Goal: Task Accomplishment & Management: Use online tool/utility

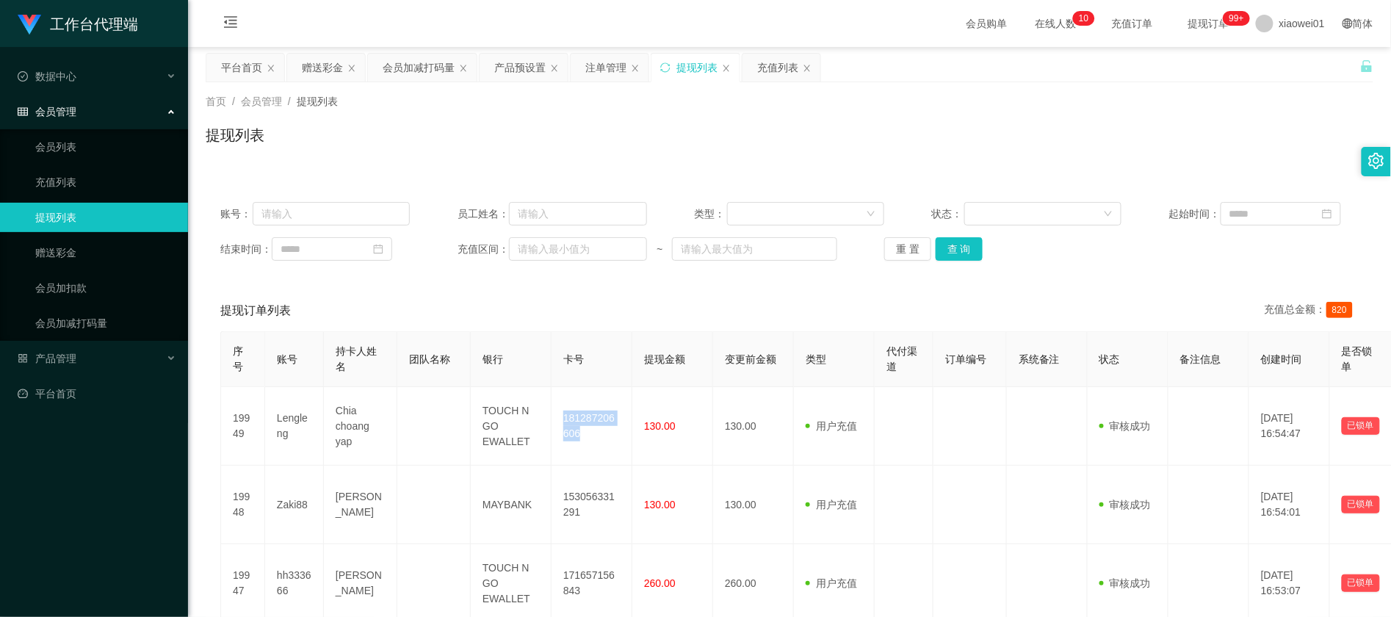
click at [706, 68] on div "提现列表" at bounding box center [696, 68] width 41 height 28
click at [965, 259] on button "查 询" at bounding box center [959, 249] width 47 height 24
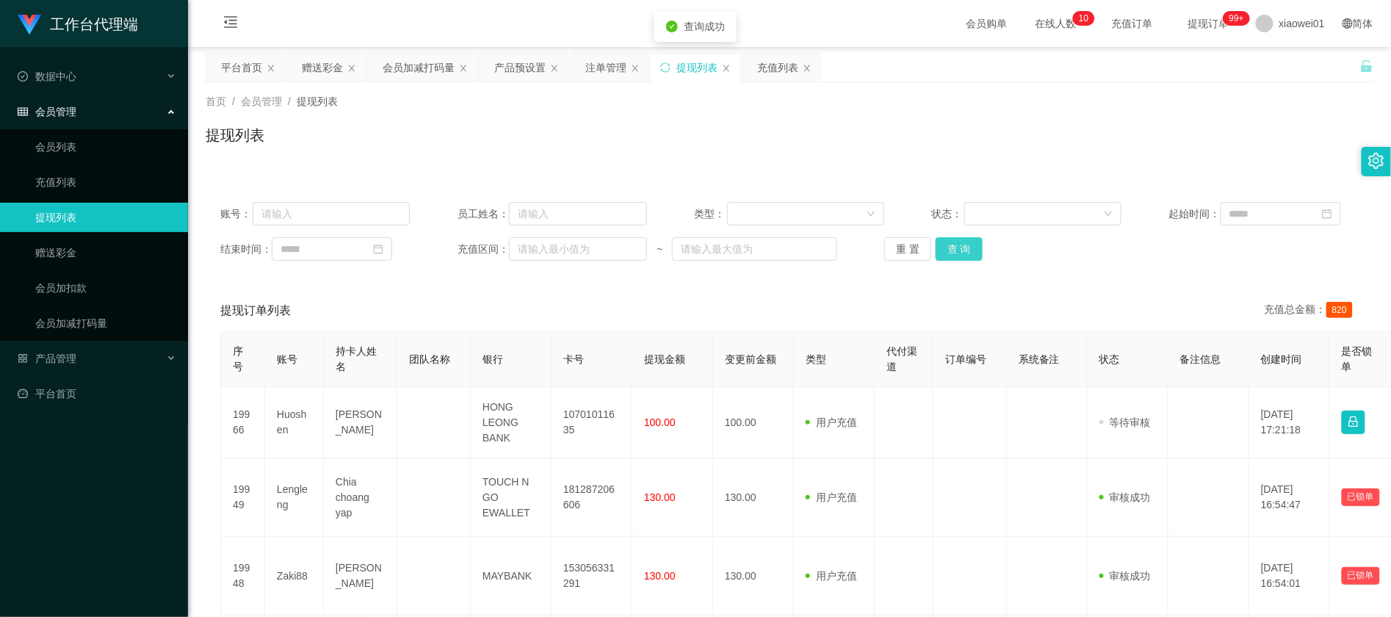
click at [965, 259] on button "查 询" at bounding box center [959, 249] width 47 height 24
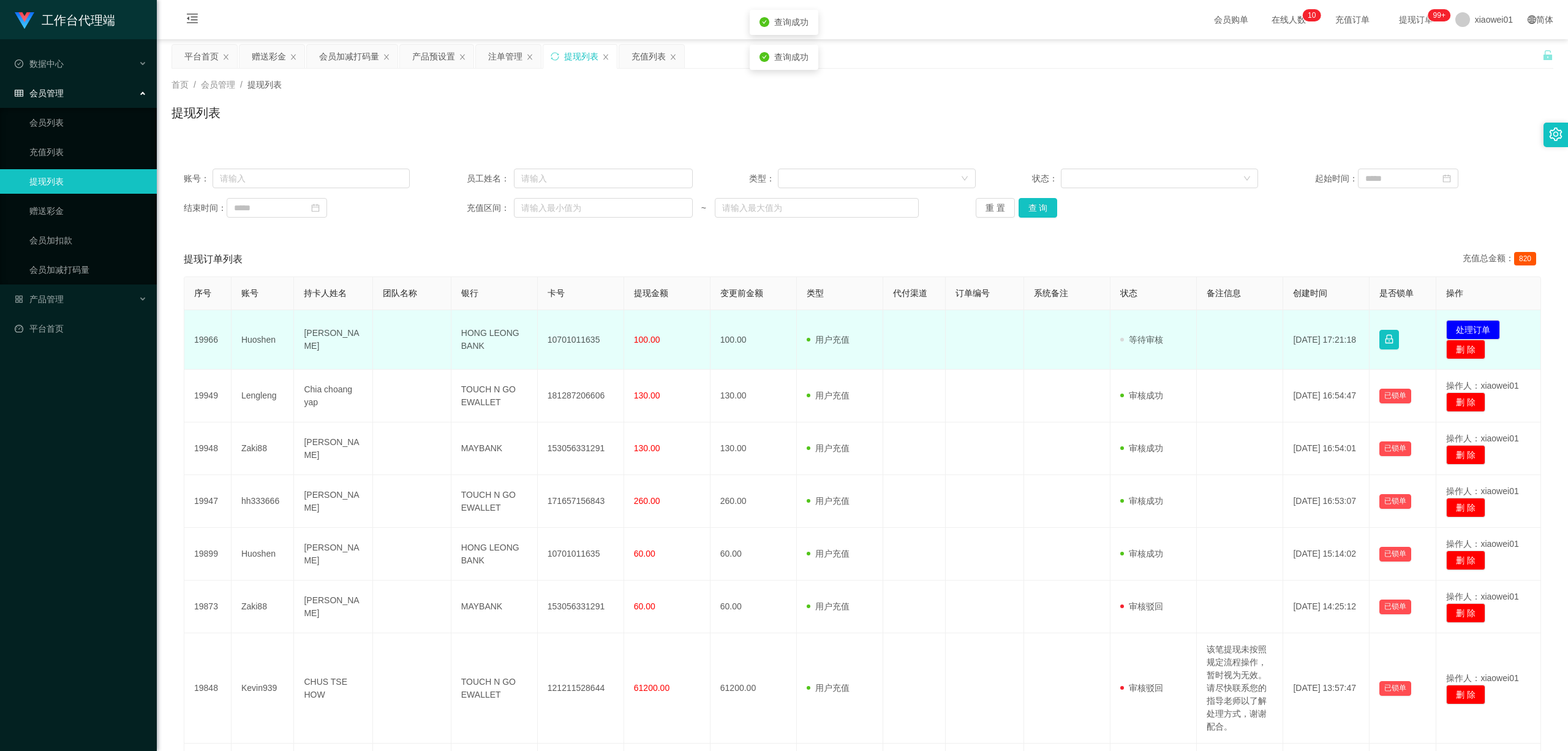
click at [583, 343] on td "10701011635" at bounding box center [581, 340] width 87 height 59
copy td "10701011635"
click at [305, 337] on td "[PERSON_NAME]" at bounding box center [334, 340] width 78 height 59
click at [244, 336] on td "Huoshen" at bounding box center [264, 340] width 63 height 59
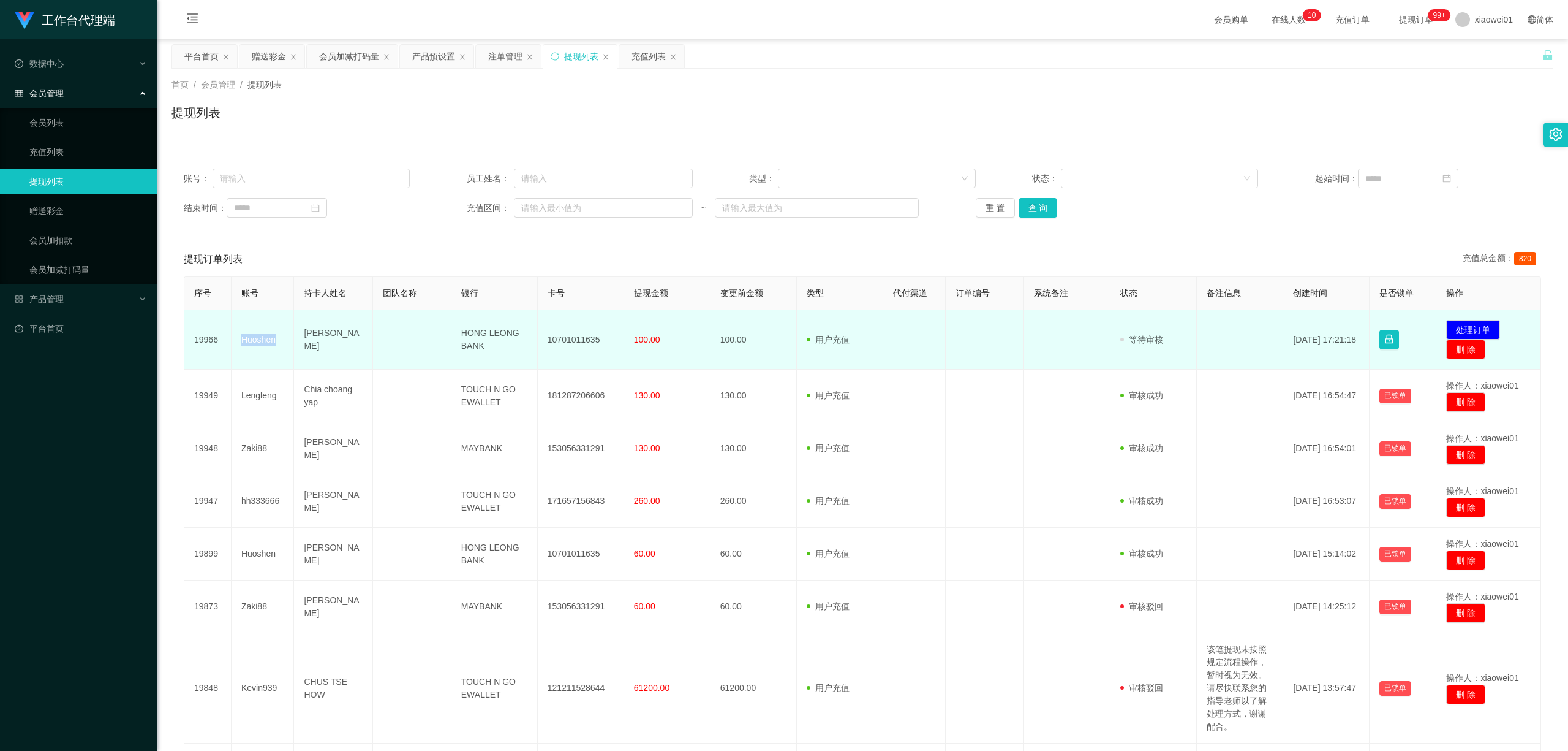
click at [244, 336] on td "Huoshen" at bounding box center [264, 340] width 63 height 59
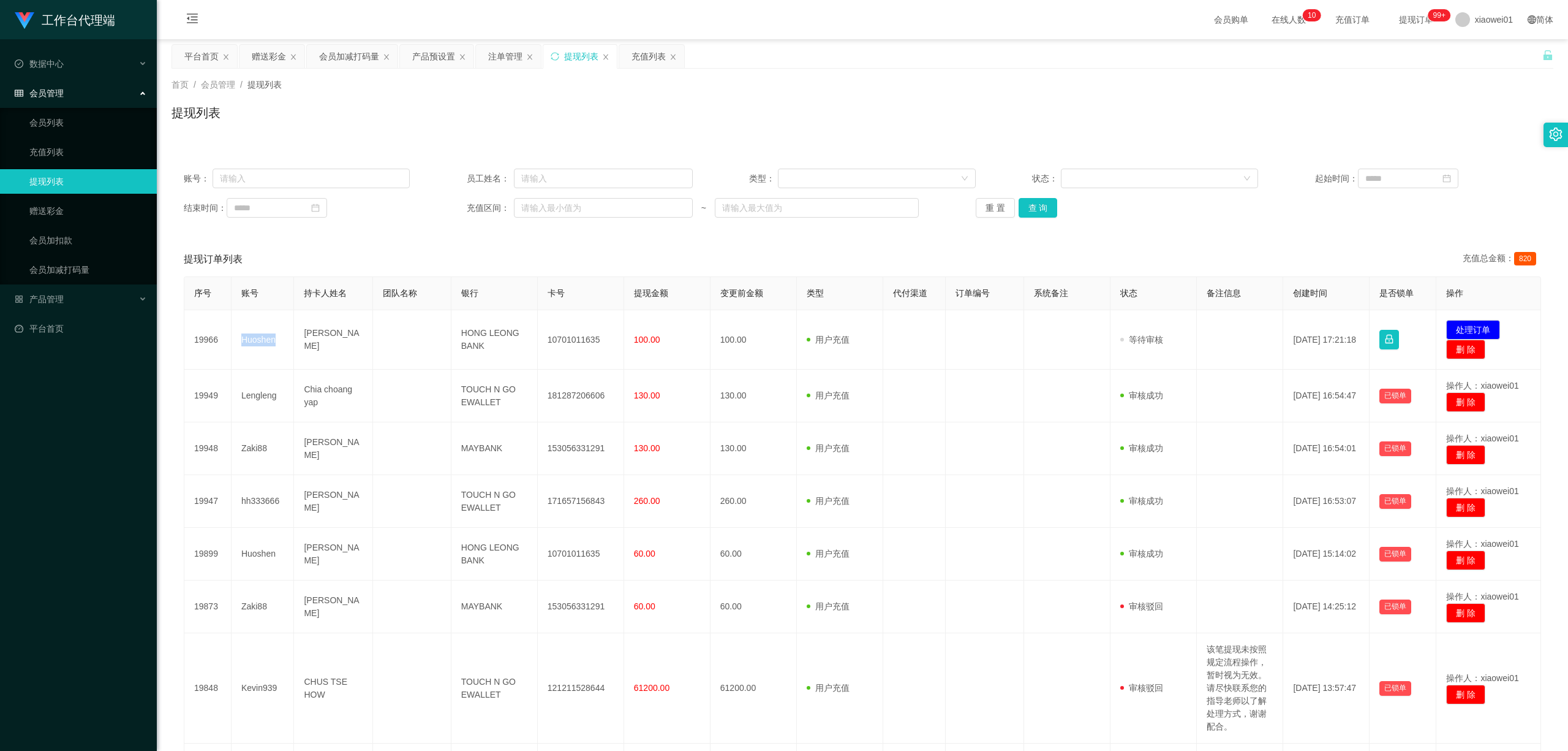
copy td "Huoshen"
click at [284, 48] on div "赠送彩金" at bounding box center [269, 57] width 34 height 23
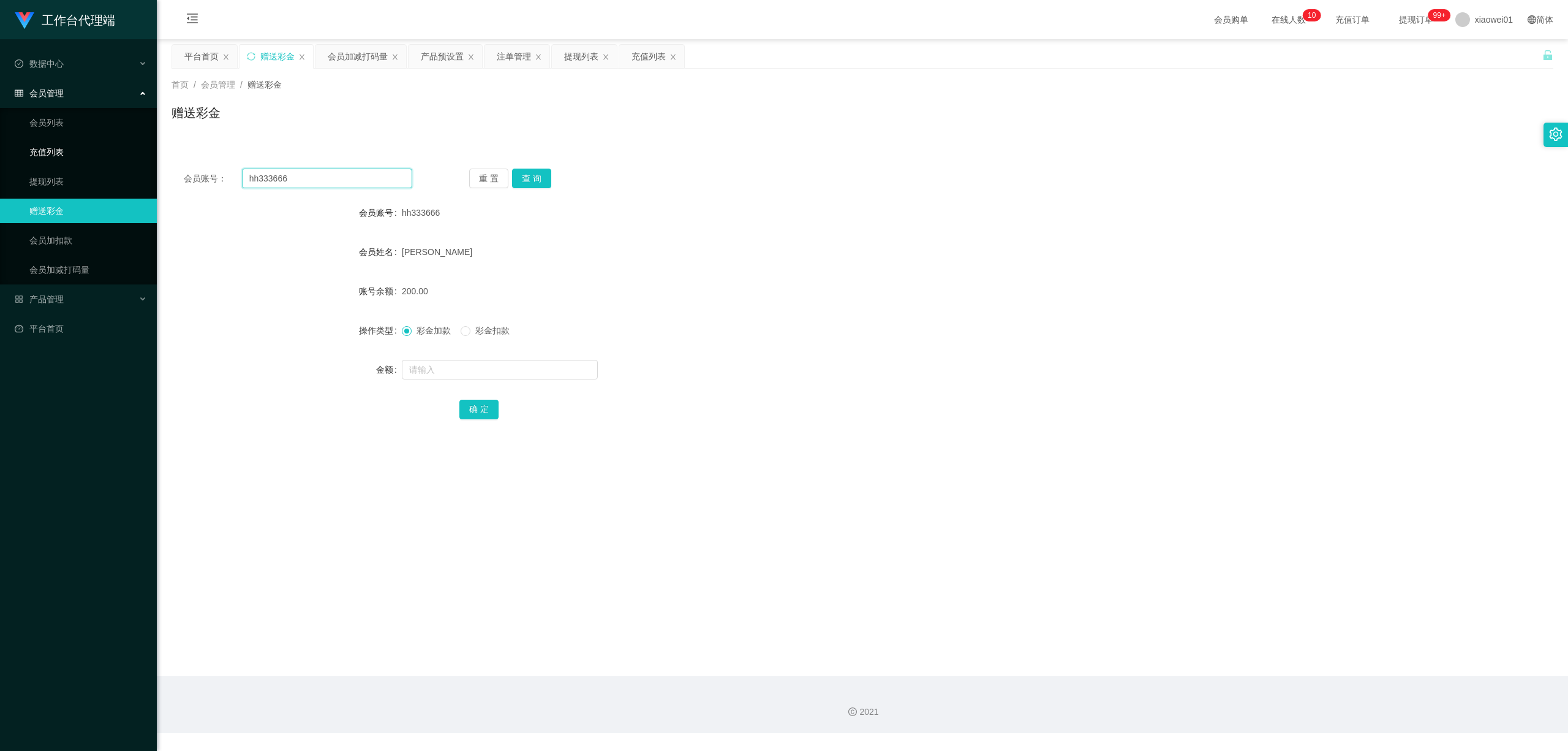
drag, startPoint x: 307, startPoint y: 172, endPoint x: 98, endPoint y: 154, distance: 209.8
click at [84, 154] on section "工作台代理端 数据中心 会员管理 会员列表 充值列表 提现列表 赠送彩金 会员加扣款 会员加减打码量 产品管理 开奖记录 注单管理 产品列表 即时注单 产品预…" at bounding box center [784, 366] width 1568 height 733
paste input "Huoshen"
type input "Huoshen"
click at [525, 179] on button "查 询" at bounding box center [531, 179] width 39 height 20
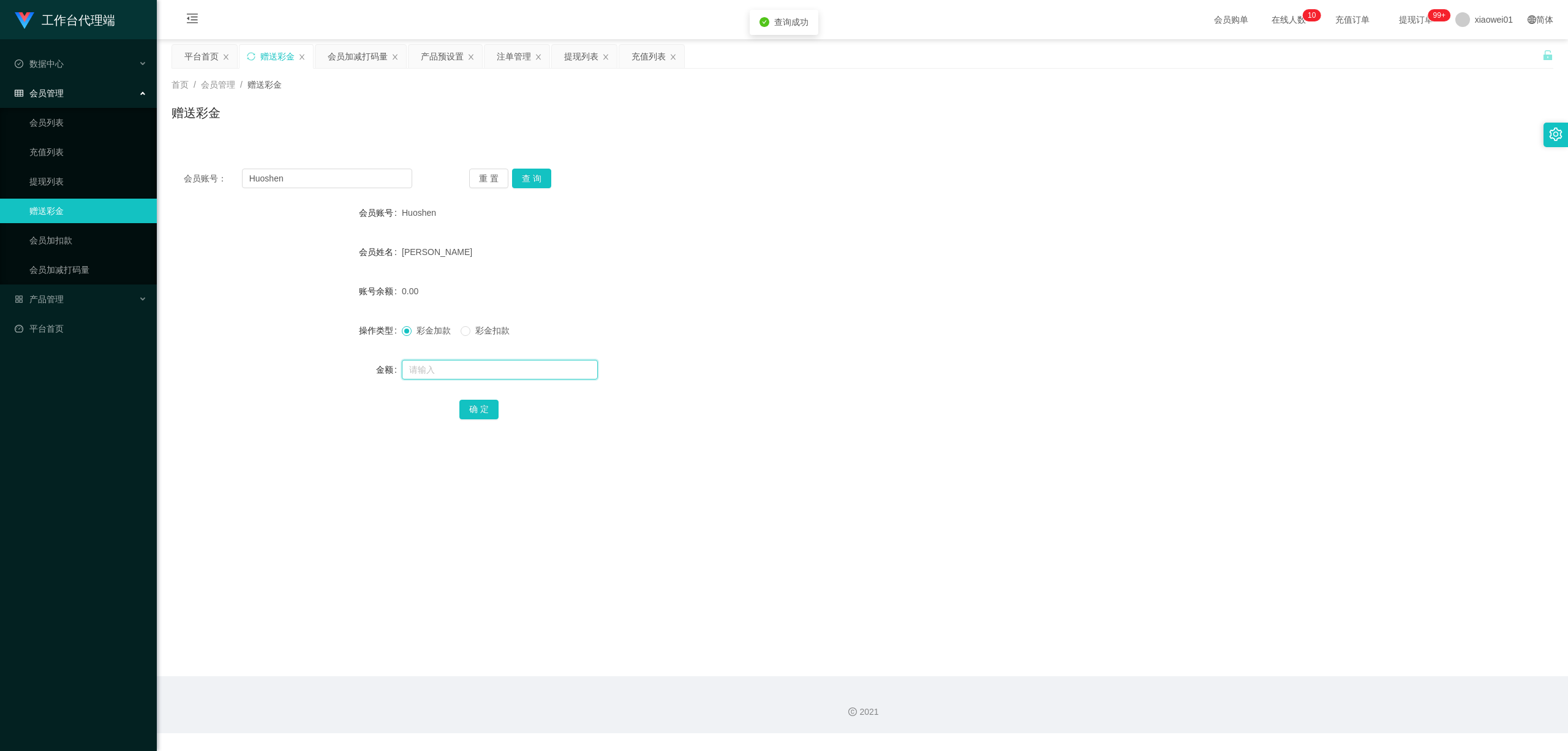
click at [483, 366] on input "text" at bounding box center [500, 370] width 196 height 20
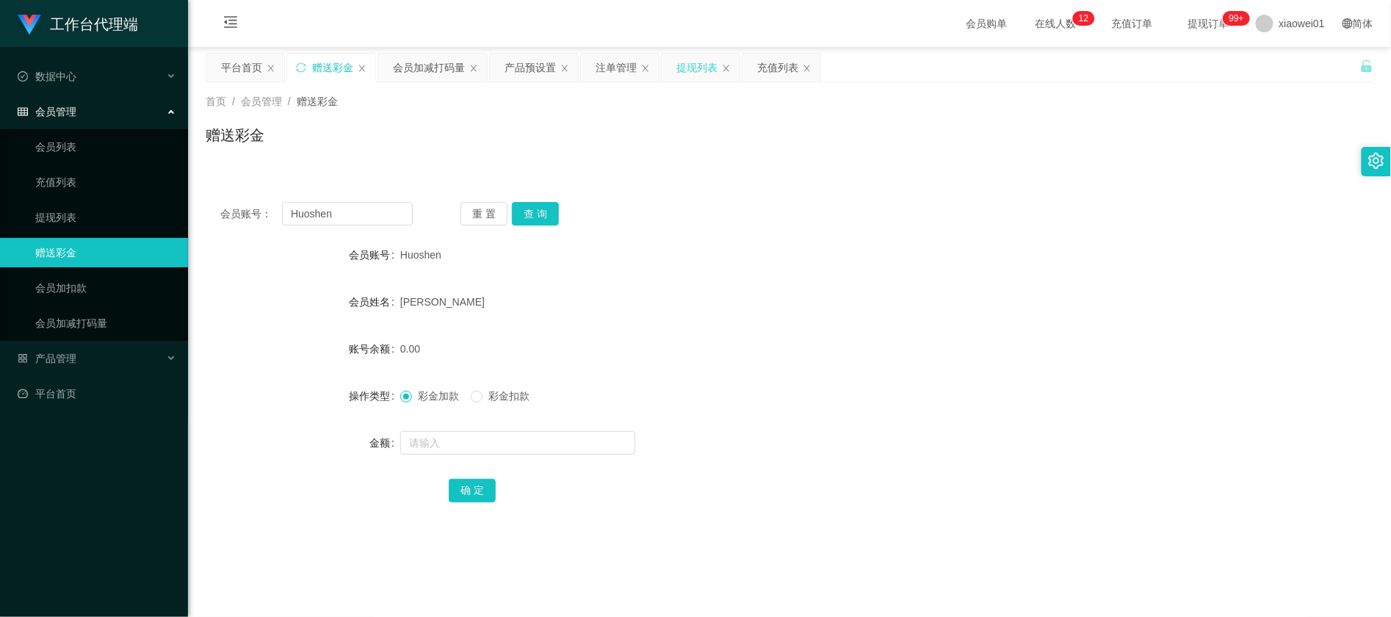
click at [695, 62] on div "提现列表" at bounding box center [696, 68] width 41 height 28
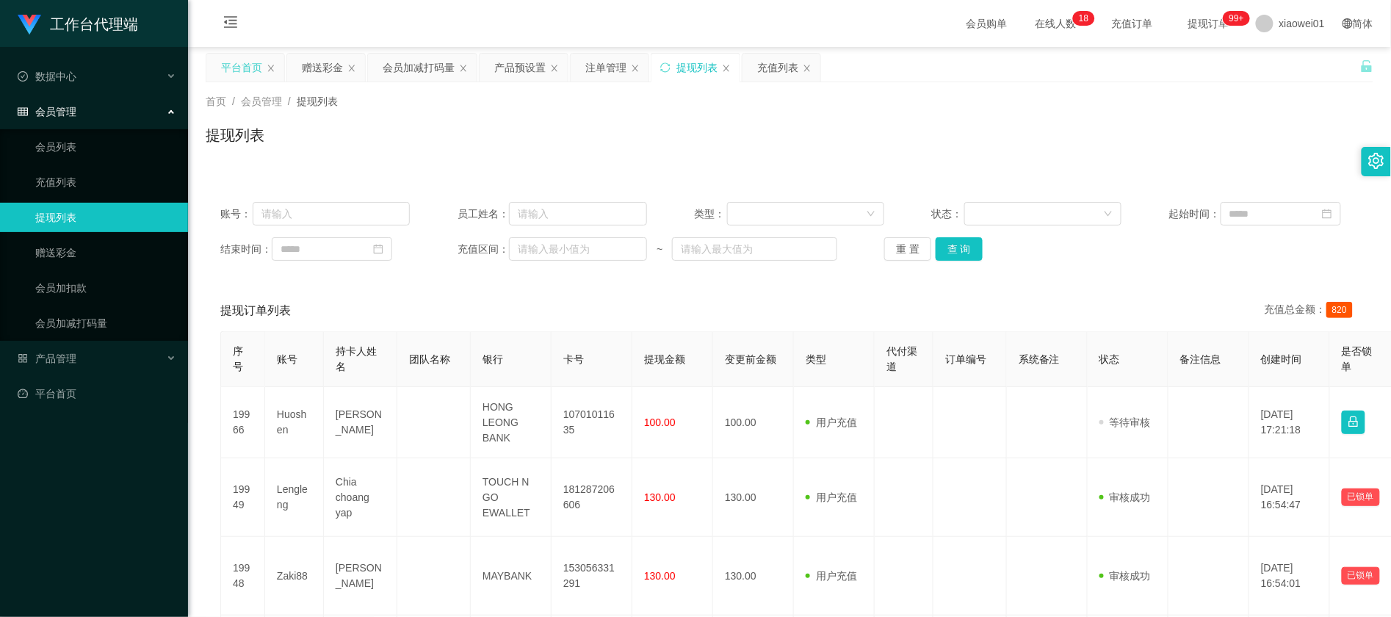
click at [231, 71] on div "平台首页" at bounding box center [241, 68] width 41 height 28
